Goal: Task Accomplishment & Management: Manage account settings

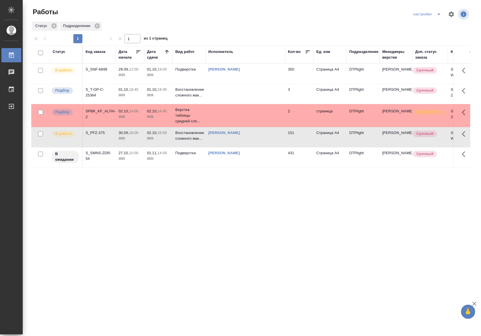
click at [239, 75] on td "[PERSON_NAME]" at bounding box center [246, 74] width 80 height 20
click at [239, 75] on td "Риянова Анна Александровна" at bounding box center [246, 74] width 80 height 20
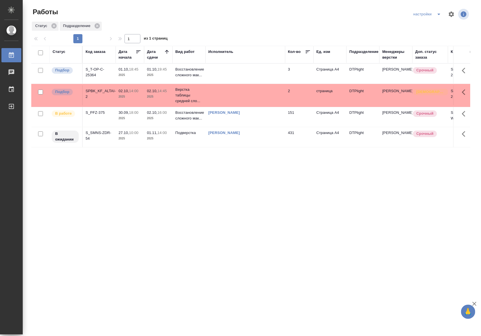
click at [280, 174] on div "Статус Код заказа Дата начала Дата сдачи Вид работ Исполнитель Кол-во Ед. изм П…" at bounding box center [250, 148] width 439 height 205
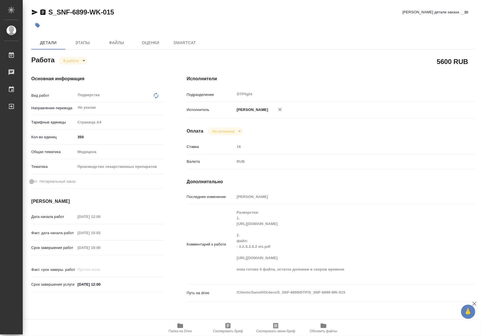
type textarea "x"
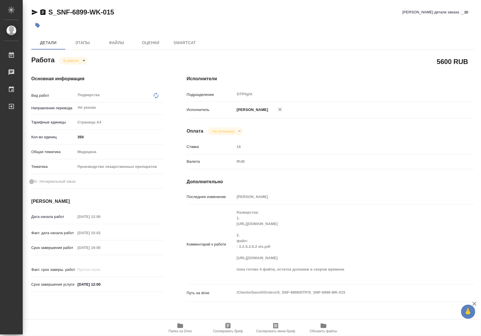
type textarea "x"
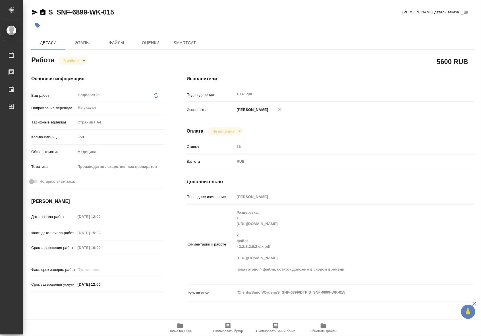
type textarea "x"
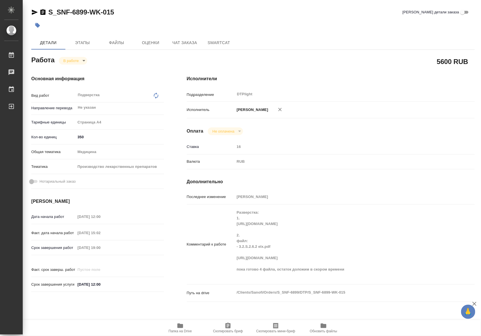
click at [181, 327] on icon "button" at bounding box center [181, 325] width 6 height 5
type textarea "x"
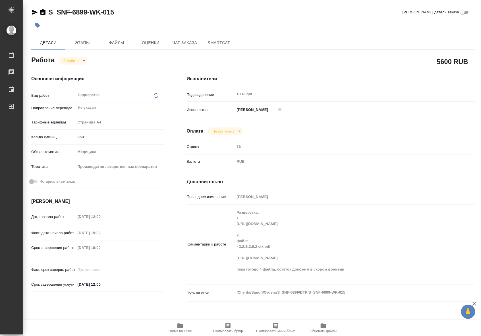
type textarea "x"
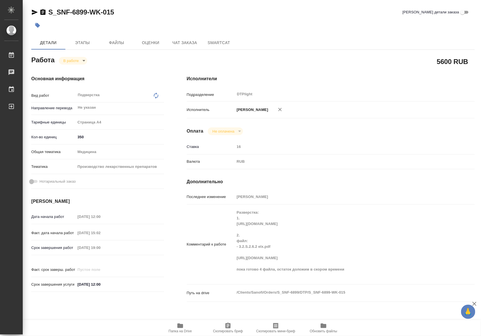
type textarea "x"
click at [72, 61] on body "🙏 .cls-1 fill:#fff; AWATERA Riianova Anna Работы 0 Чаты График Выйти S_SNF-6899…" at bounding box center [240, 168] width 481 height 336
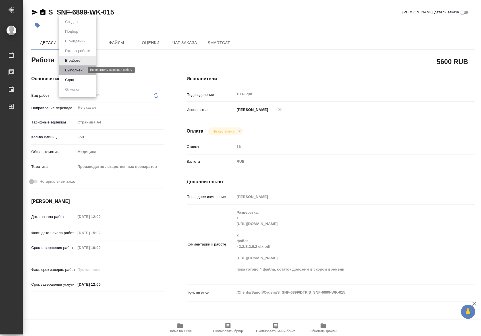
click at [75, 72] on button "Выполнен" at bounding box center [73, 70] width 21 height 6
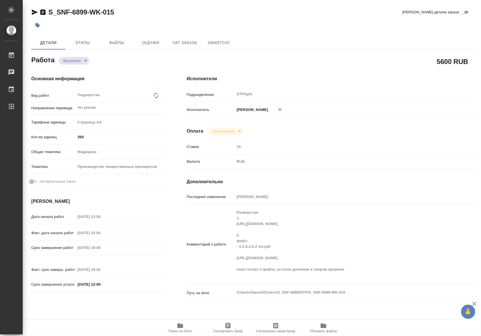
type textarea "x"
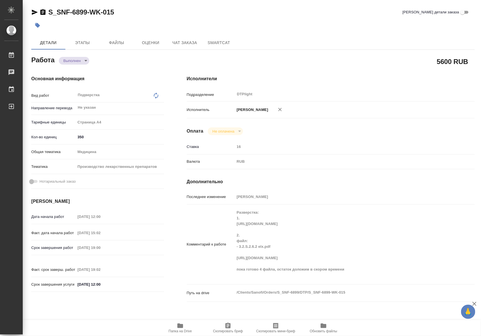
type textarea "x"
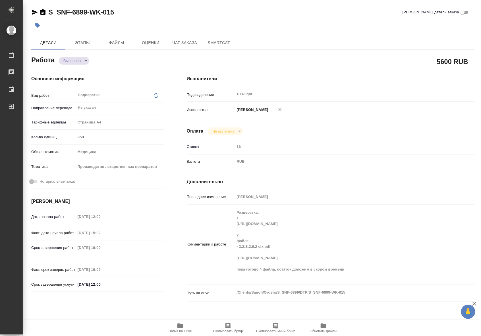
type textarea "x"
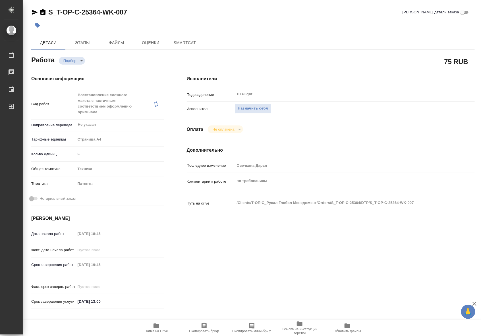
type textarea "x"
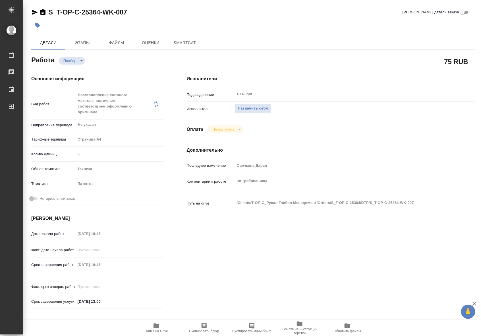
type textarea "x"
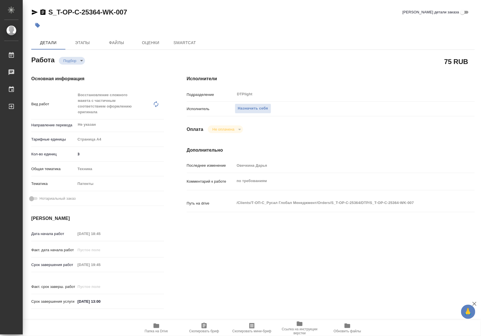
type textarea "x"
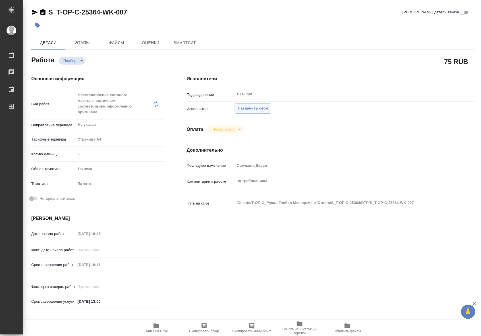
type textarea "x"
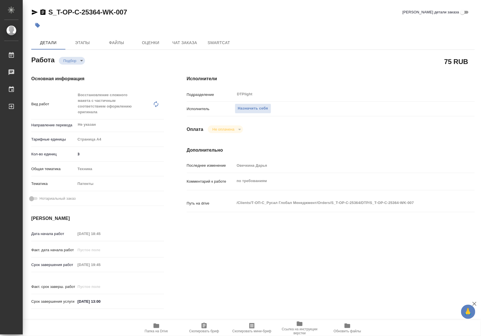
type textarea "x"
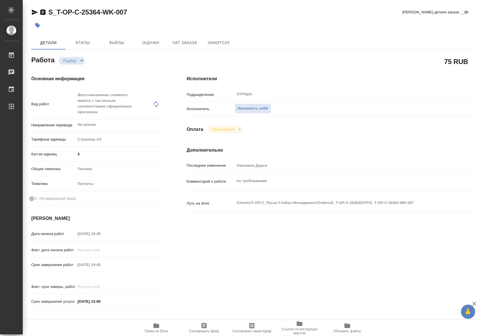
type textarea "x"
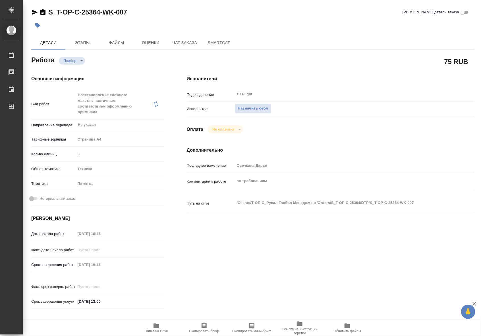
click at [159, 324] on icon "button" at bounding box center [156, 325] width 7 height 7
click at [78, 60] on body "🙏 .cls-1 fill:#fff; AWATERA Riianova Anna Работы 0 Чаты График Выйти S_T-OP-C-2…" at bounding box center [240, 168] width 481 height 336
click at [265, 110] on div at bounding box center [240, 168] width 481 height 336
click at [245, 106] on span "Назначить себя" at bounding box center [253, 108] width 30 height 7
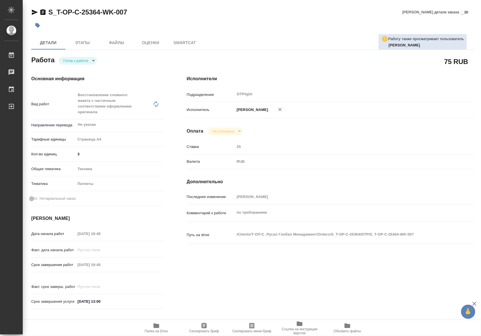
type textarea "x"
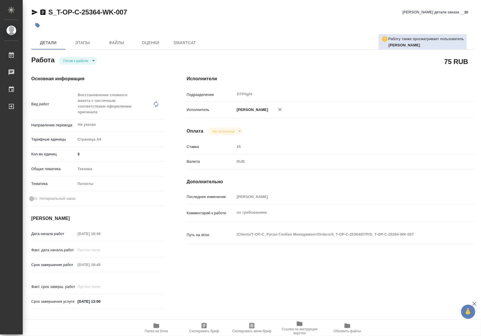
type textarea "x"
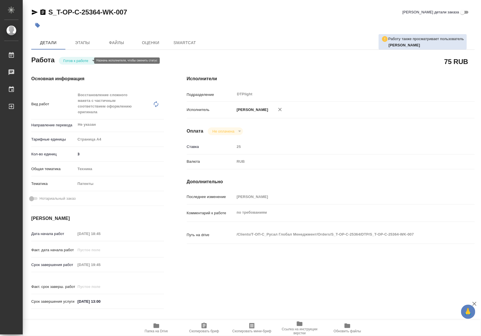
type textarea "x"
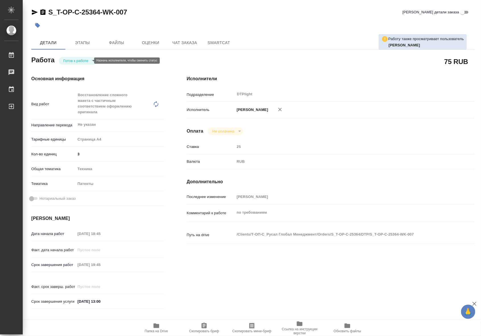
click at [85, 61] on body "🙏 .cls-1 fill:#fff; AWATERA Riianova [PERSON_NAME] Работы Чаты График Выйти S_T…" at bounding box center [240, 168] width 481 height 336
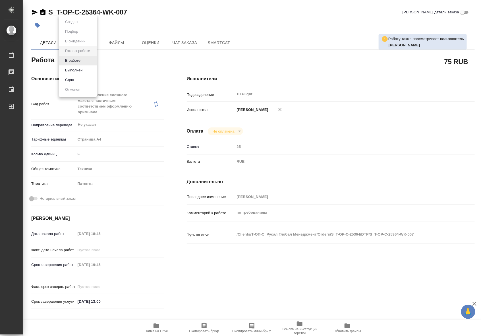
type textarea "x"
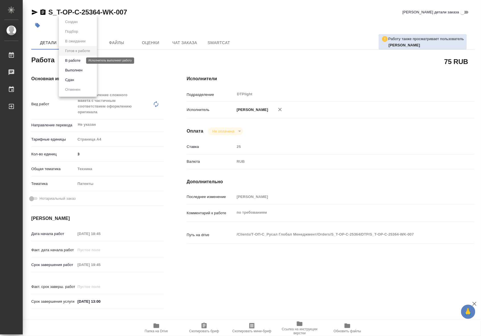
type textarea "x"
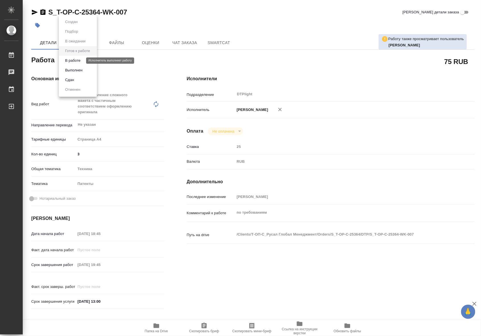
click at [80, 63] on button "В работе" at bounding box center [72, 60] width 19 height 6
type textarea "x"
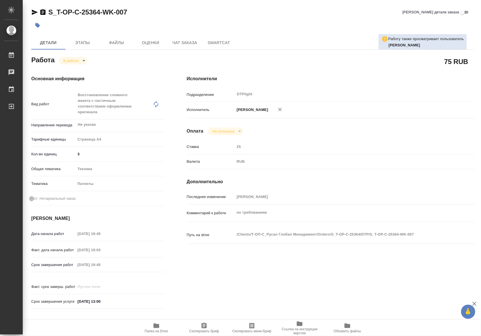
type textarea "x"
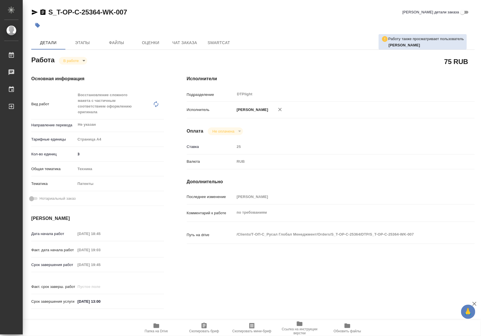
type textarea "x"
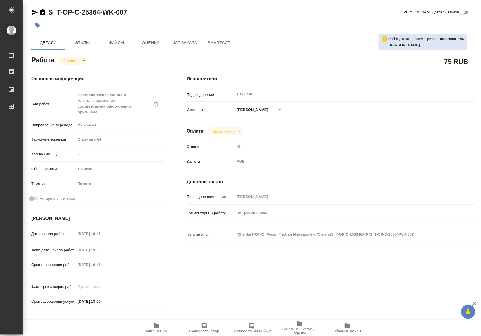
type textarea "x"
drag, startPoint x: 131, startPoint y: 10, endPoint x: 47, endPoint y: 10, distance: 83.9
click at [47, 10] on div "S_T-OP-C-25364-WK-007 Кратко детали заказа" at bounding box center [253, 12] width 444 height 9
copy link "S_T-OP-C-25364-WK-007"
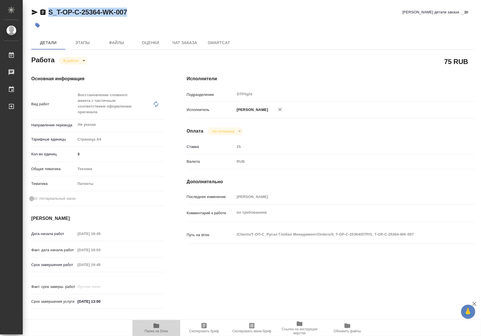
click at [160, 326] on span "Папка на Drive" at bounding box center [156, 327] width 41 height 11
click at [179, 42] on span "Чат заказа" at bounding box center [184, 42] width 27 height 7
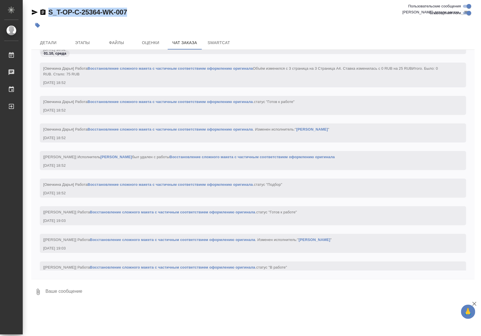
scroll to position [913, 0]
